Goal: Check status: Check status

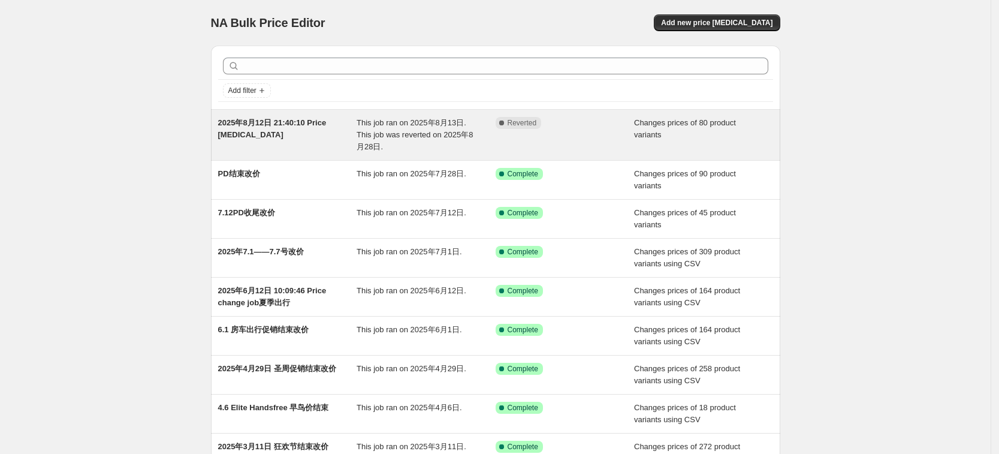
click at [532, 123] on span "Reverted" at bounding box center [522, 123] width 29 height 10
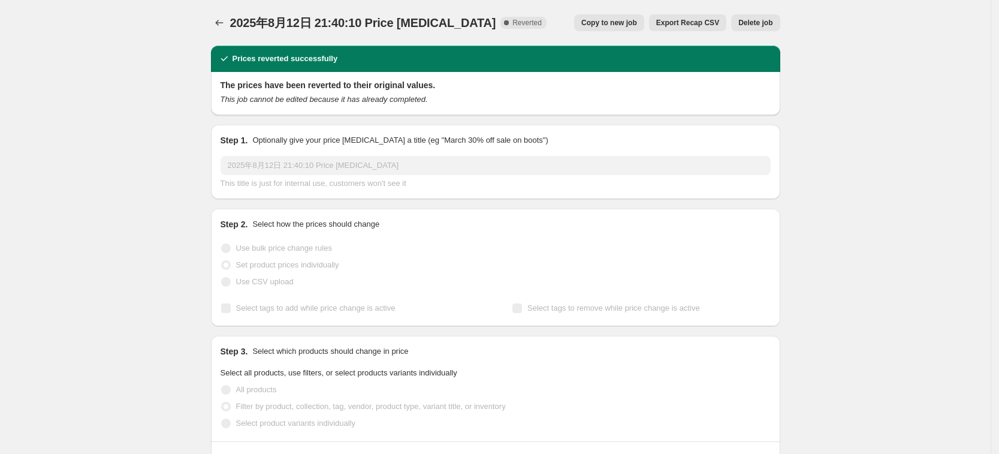
select select "tag"
drag, startPoint x: 348, startPoint y: 61, endPoint x: 238, endPoint y: 57, distance: 109.7
click at [238, 57] on div "Prices reverted successfully" at bounding box center [495, 59] width 555 height 12
copy h2 "Prices reverted successfully"
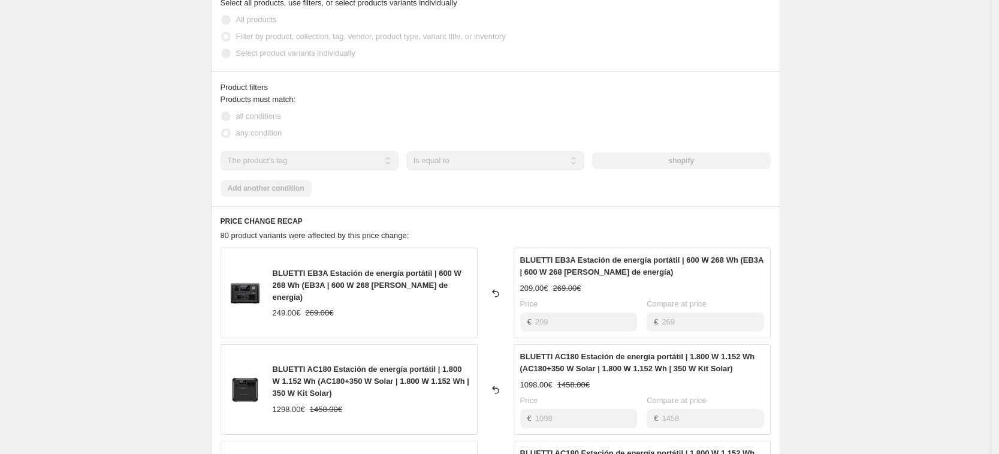
scroll to position [449, 0]
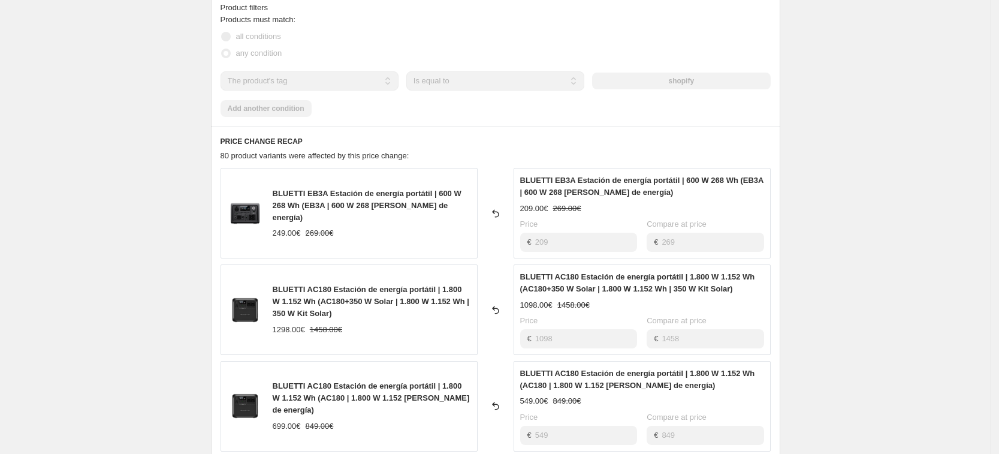
click at [499, 213] on icon at bounding box center [496, 213] width 12 height 12
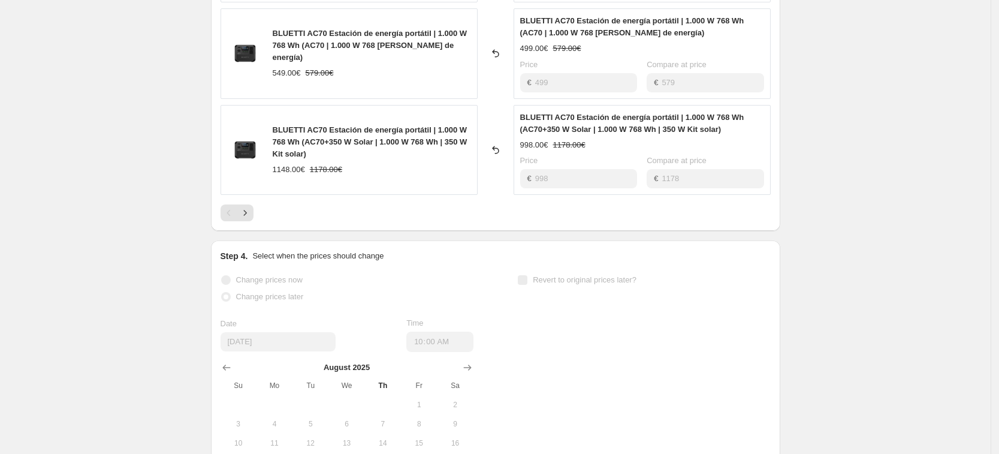
scroll to position [1049, 0]
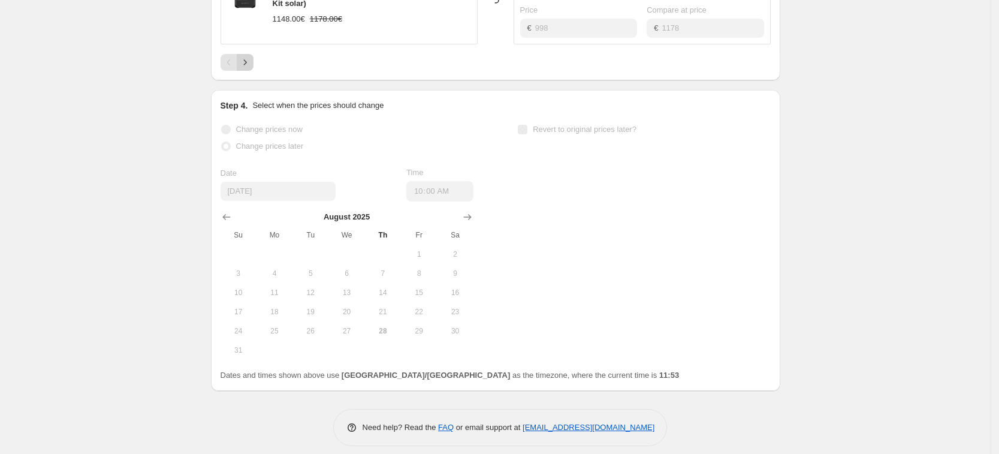
click at [249, 64] on icon "Next" at bounding box center [245, 62] width 12 height 12
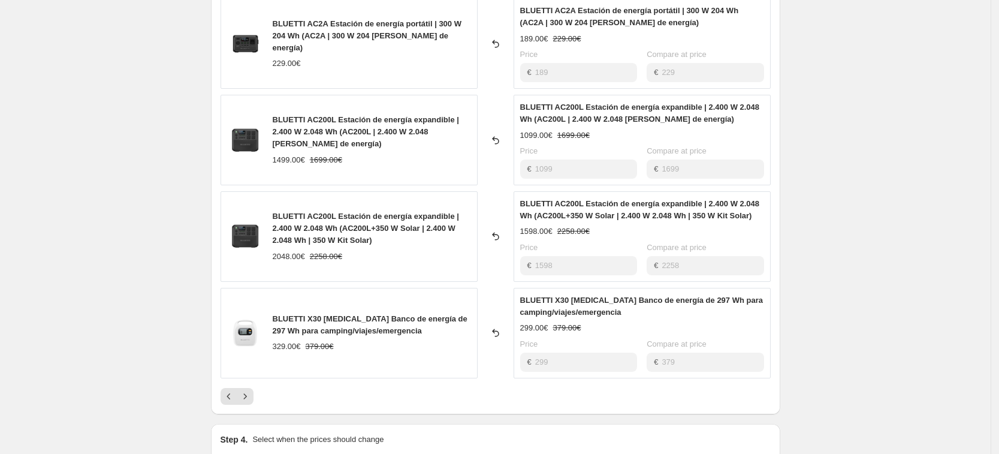
scroll to position [738, 0]
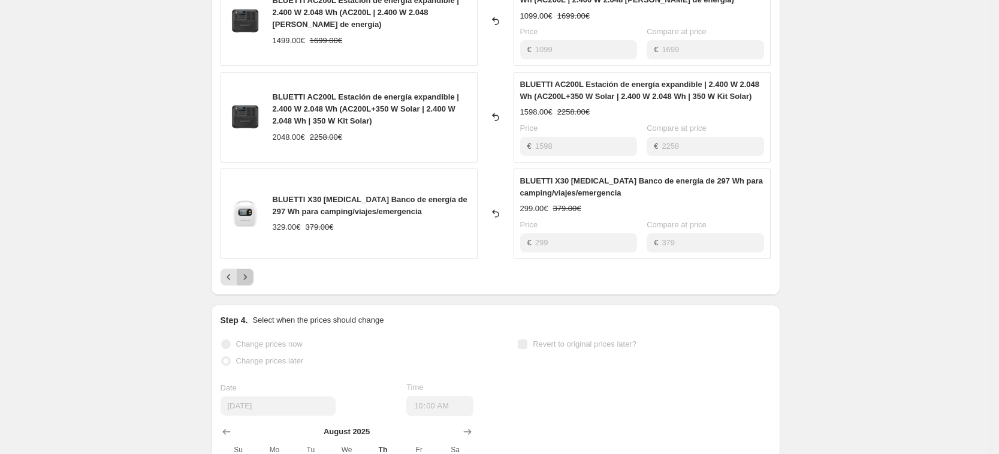
click at [251, 278] on icon "Next" at bounding box center [245, 277] width 12 height 12
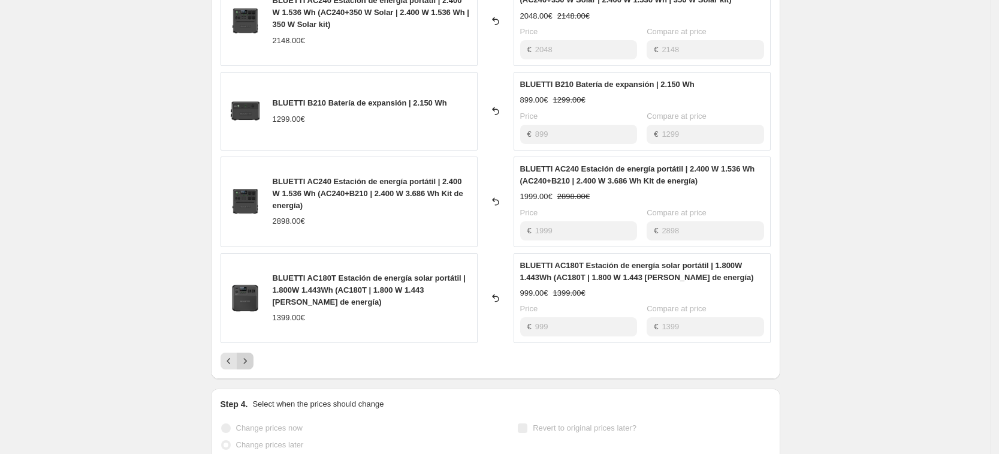
click at [249, 363] on icon "Next" at bounding box center [245, 361] width 12 height 12
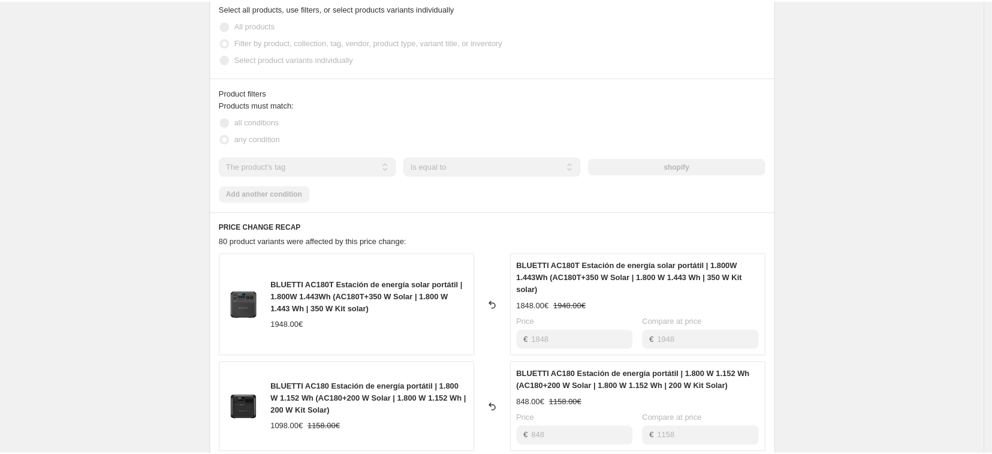
scroll to position [0, 0]
